Goal: Navigation & Orientation: Find specific page/section

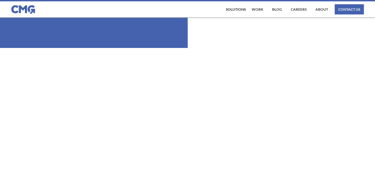
scroll to position [1781, 0]
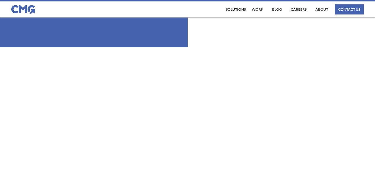
click at [325, 12] on link "About" at bounding box center [322, 9] width 16 height 10
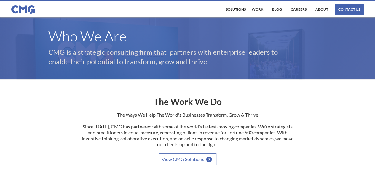
click at [175, 160] on link "View CMG Solutions" at bounding box center [188, 160] width 58 height 12
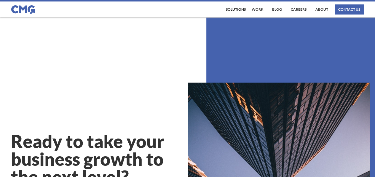
scroll to position [7, 0]
